Goal: Find specific page/section: Find specific page/section

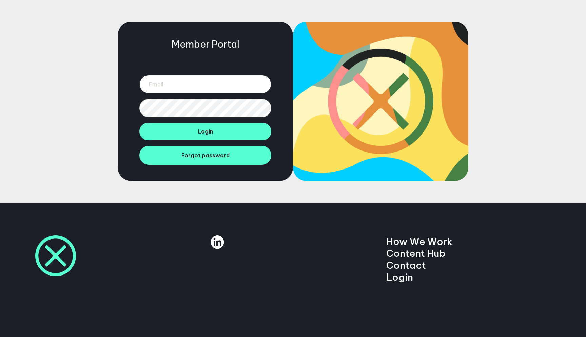
click at [178, 84] on input "email" at bounding box center [205, 84] width 132 height 18
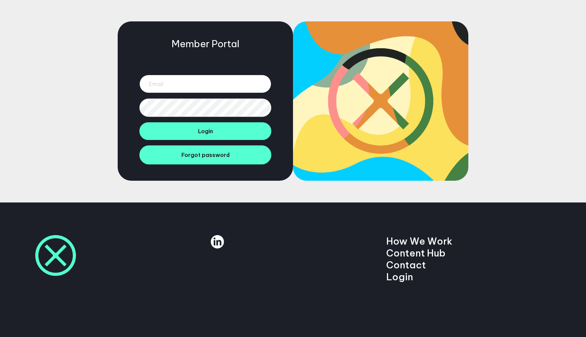
paste input "[EMAIL_ADDRESS][DOMAIN_NAME]"
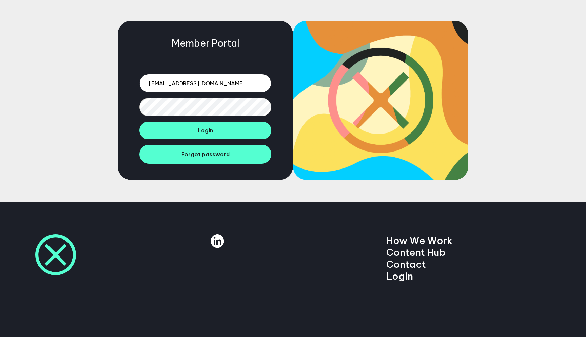
type input "[EMAIL_ADDRESS][DOMAIN_NAME]"
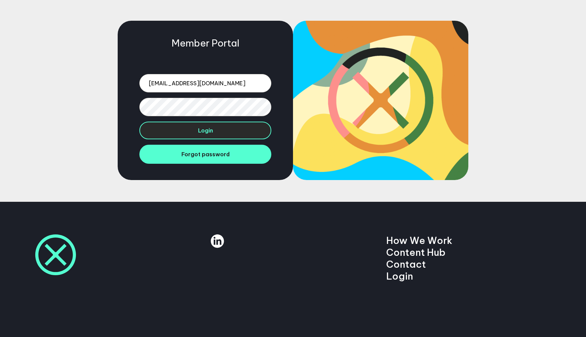
click at [190, 131] on button "Login" at bounding box center [205, 130] width 132 height 18
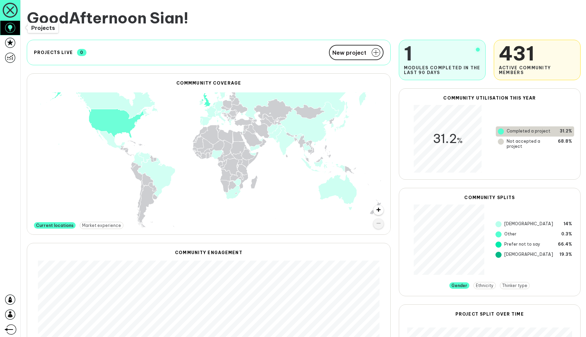
click at [15, 27] on icon at bounding box center [10, 28] width 10 height 10
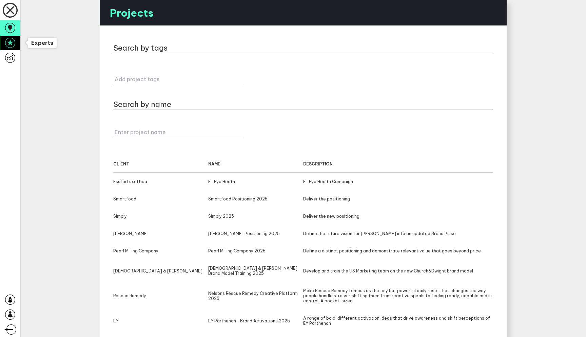
click at [3, 45] on link at bounding box center [10, 42] width 20 height 15
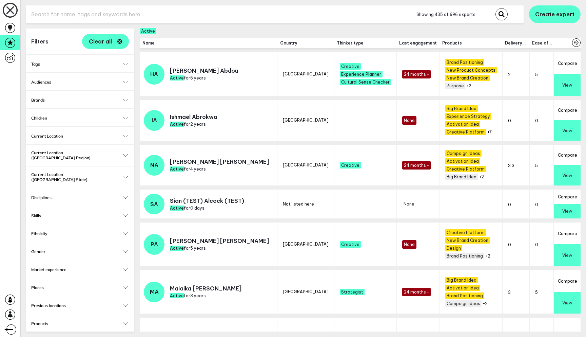
click at [62, 18] on input "text" at bounding box center [219, 14] width 387 height 17
click at [91, 63] on h2 "Tags" at bounding box center [80, 63] width 98 height 5
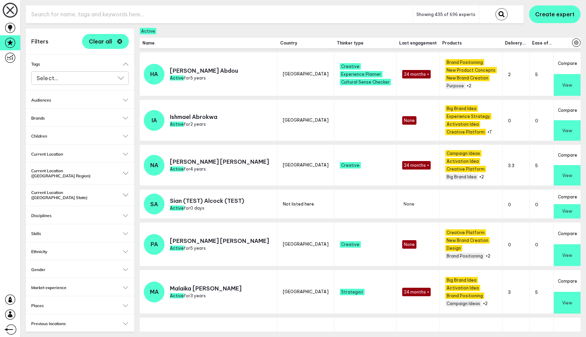
click at [64, 82] on div "Select..." at bounding box center [80, 78] width 98 height 14
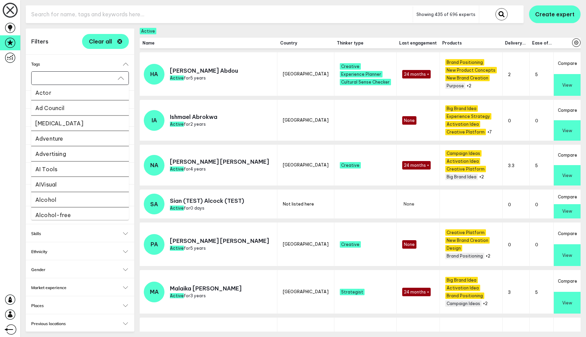
click at [56, 120] on li "[MEDICAL_DATA]" at bounding box center [80, 122] width 98 height 15
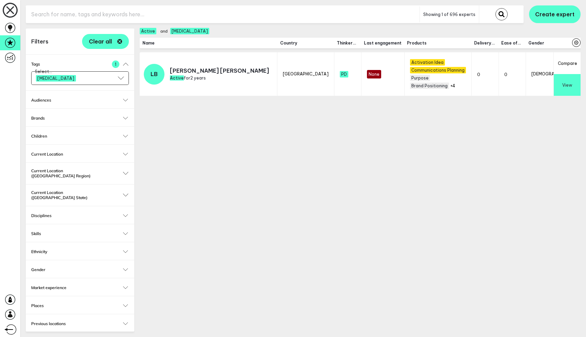
click at [57, 118] on h2 "Brands" at bounding box center [80, 117] width 98 height 5
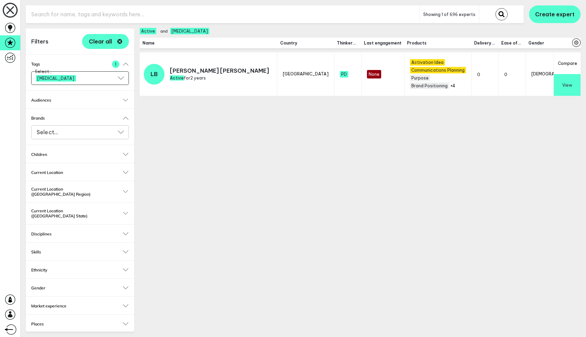
click at [51, 133] on input "Select..." at bounding box center [76, 132] width 80 height 8
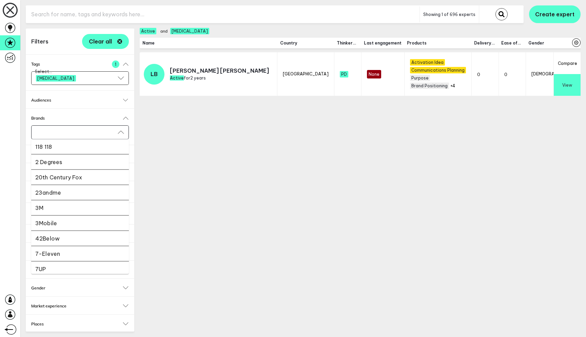
click at [45, 161] on li "2 Degrees" at bounding box center [80, 161] width 98 height 15
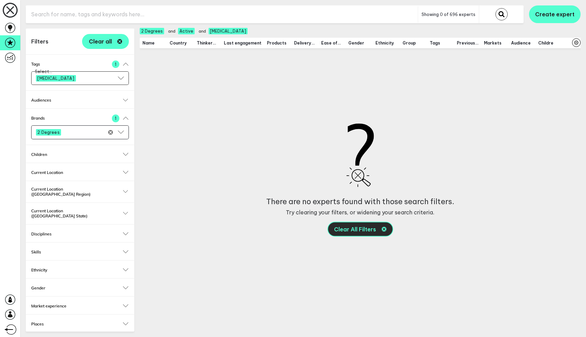
click at [360, 232] on span "Clear All Filters" at bounding box center [355, 228] width 42 height 5
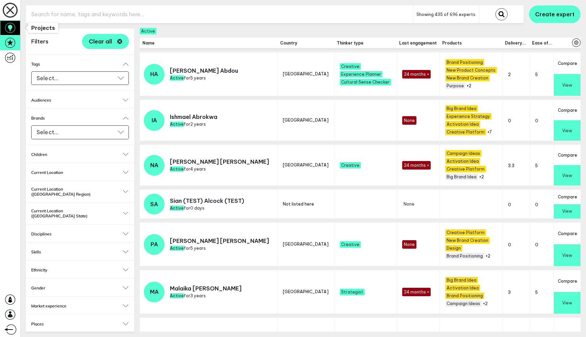
click at [12, 31] on icon at bounding box center [10, 28] width 10 height 10
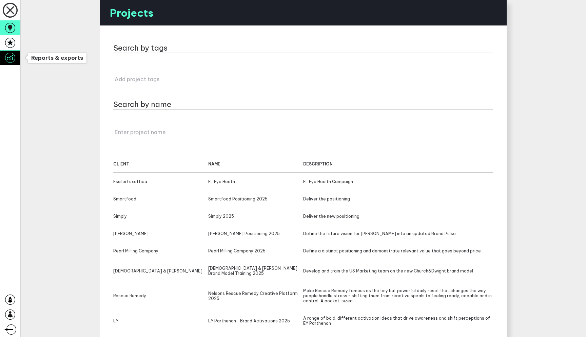
click at [14, 61] on icon at bounding box center [10, 58] width 10 height 10
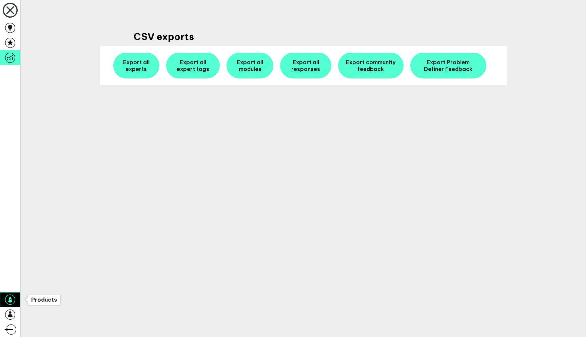
click at [8, 301] on icon at bounding box center [10, 299] width 4 height 6
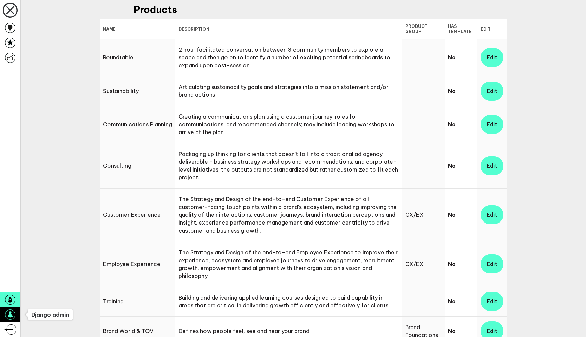
click at [8, 312] on icon at bounding box center [10, 314] width 10 height 10
